Goal: Task Accomplishment & Management: Manage account settings

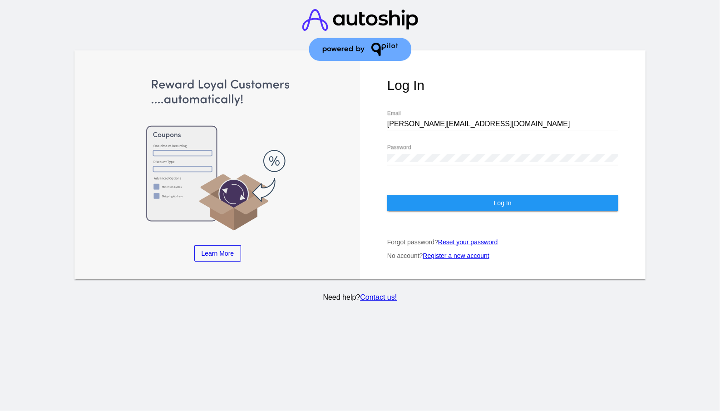
click at [523, 197] on button "Log In" at bounding box center [502, 203] width 231 height 16
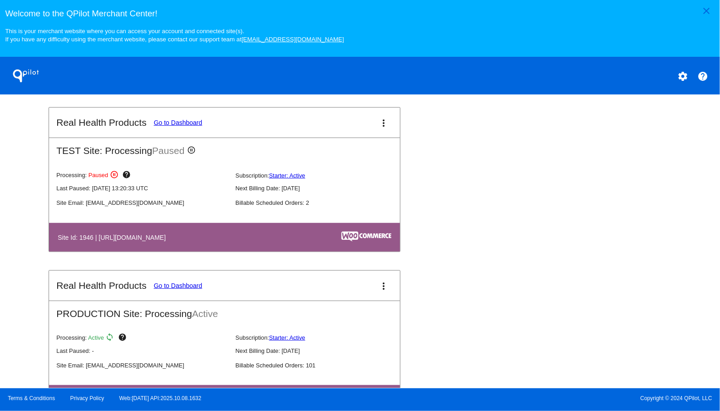
scroll to position [383, 0]
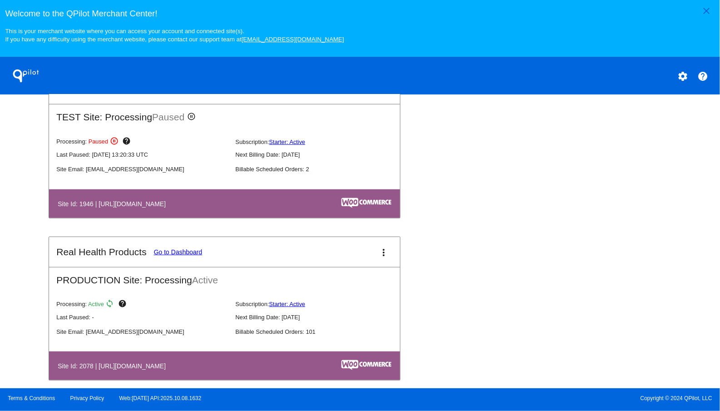
click at [188, 247] on mat-card-title "Real Health Products Go to Dashboard" at bounding box center [129, 252] width 146 height 11
click at [188, 251] on link "Go to Dashboard" at bounding box center [178, 251] width 49 height 7
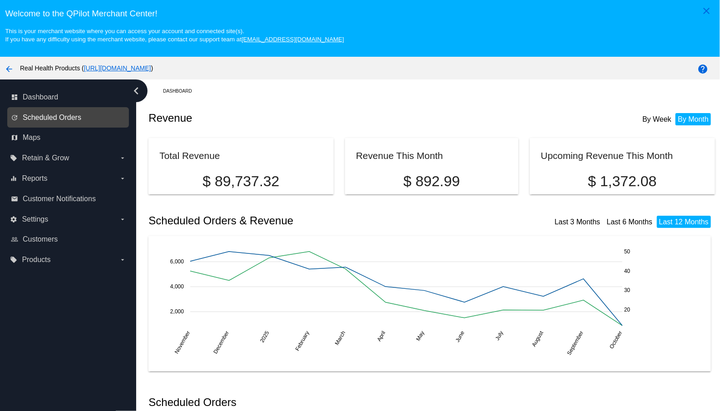
click at [75, 115] on span "Scheduled Orders" at bounding box center [52, 118] width 59 height 8
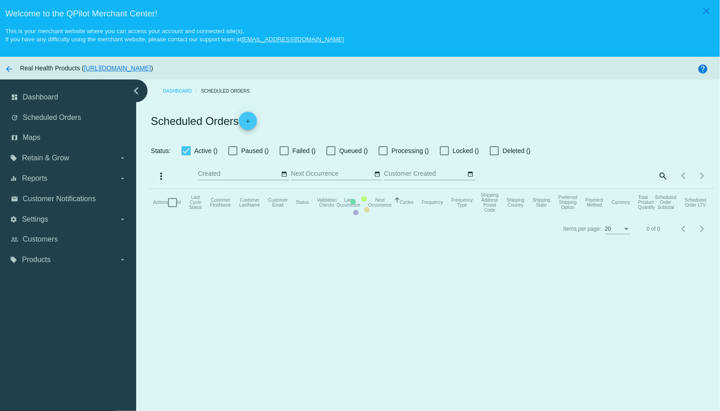
checkbox input "true"
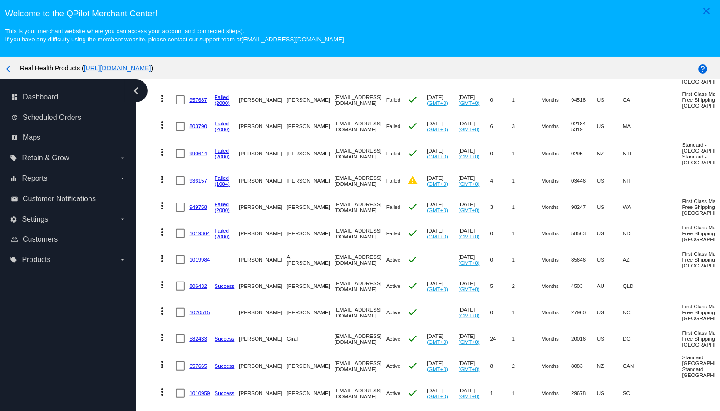
scroll to position [192, 0]
